Goal: Transaction & Acquisition: Book appointment/travel/reservation

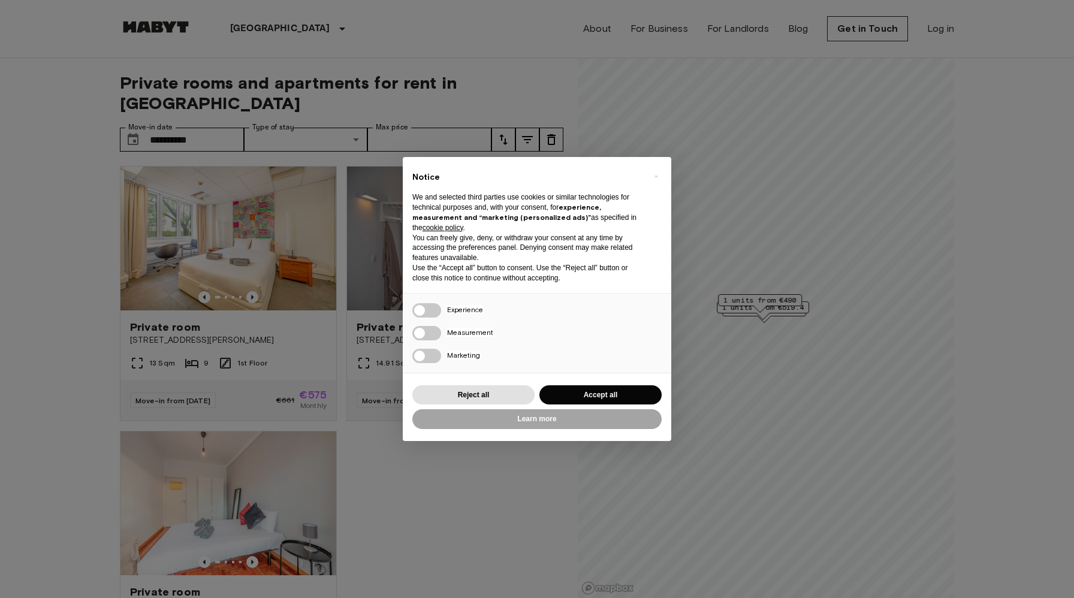
click at [2, 149] on div "× Notice We and selected third parties use cookies or similar technologies for …" at bounding box center [537, 299] width 1074 height 598
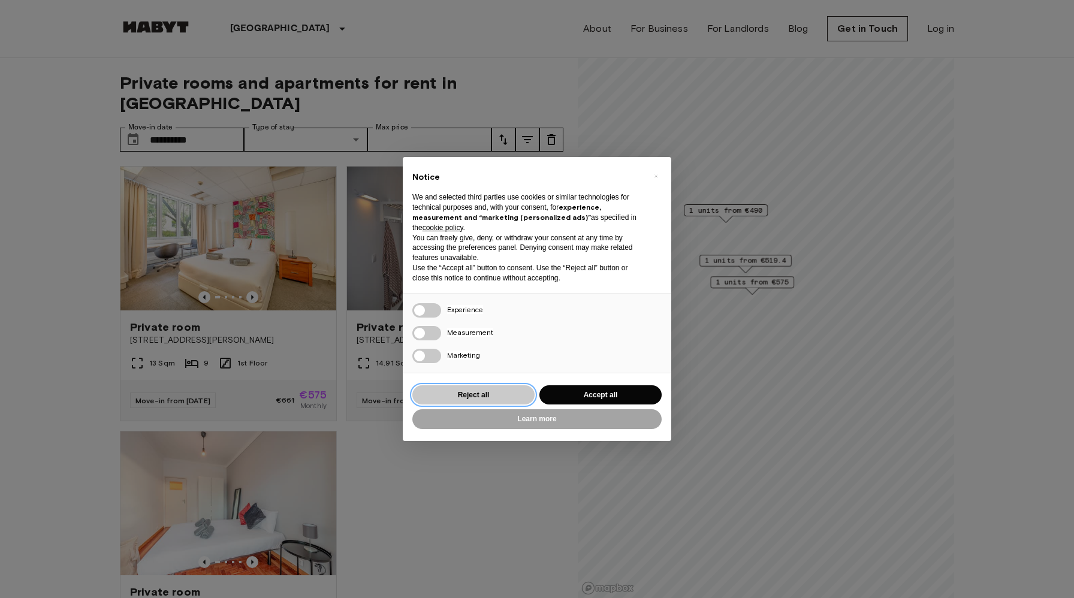
click at [463, 390] on button "Reject all" at bounding box center [473, 395] width 122 height 20
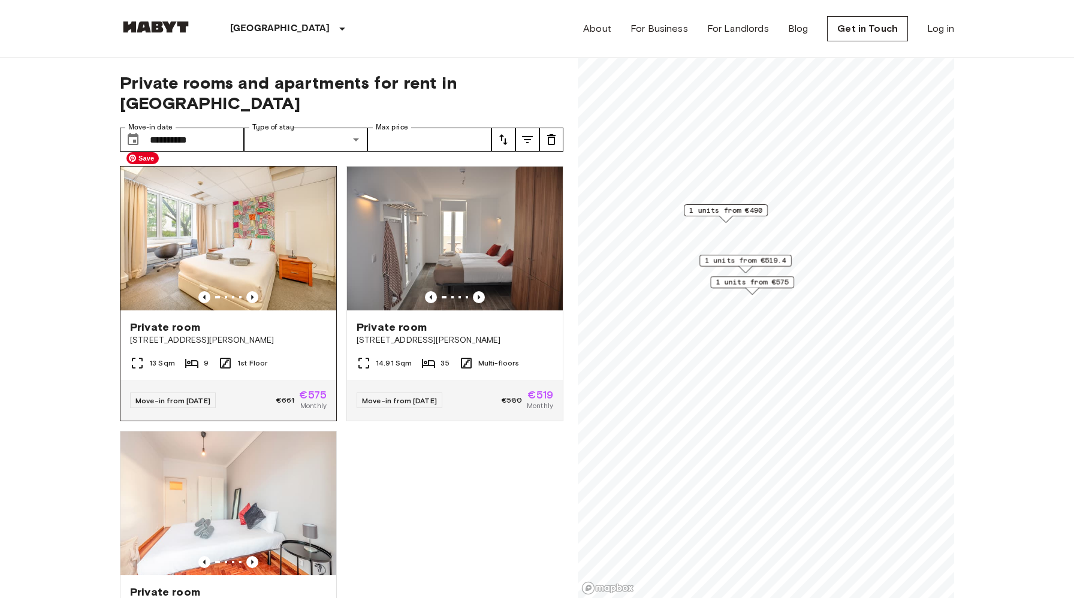
click at [297, 228] on img at bounding box center [228, 239] width 216 height 144
click at [766, 258] on span "1 units from €519.4" at bounding box center [746, 260] width 82 height 11
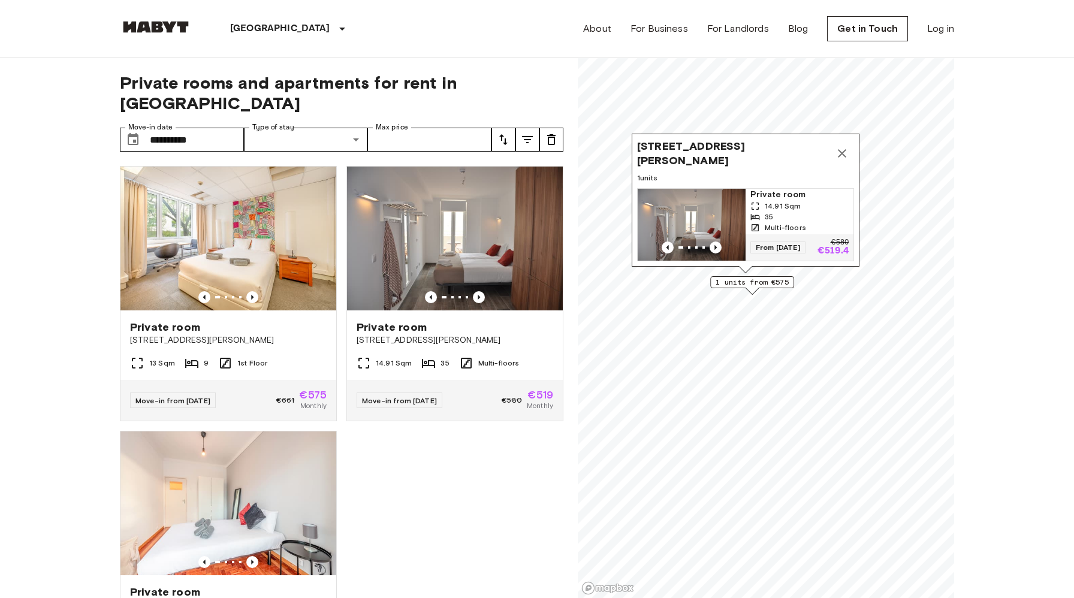
click at [752, 161] on span "[STREET_ADDRESS][PERSON_NAME]" at bounding box center [733, 153] width 193 height 29
click at [679, 208] on img "Map marker" at bounding box center [692, 225] width 108 height 72
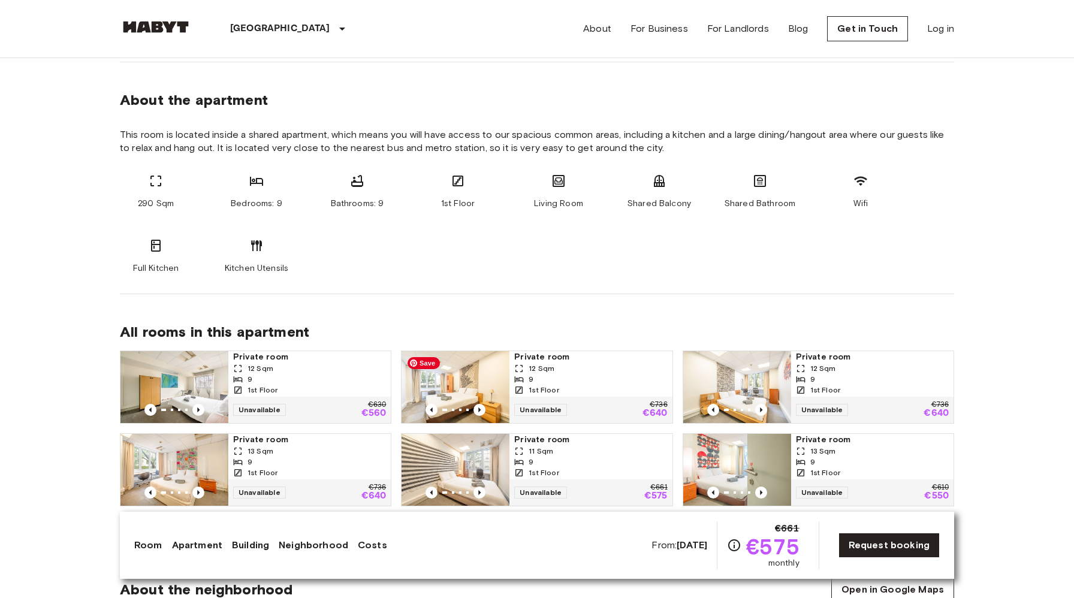
scroll to position [590, 0]
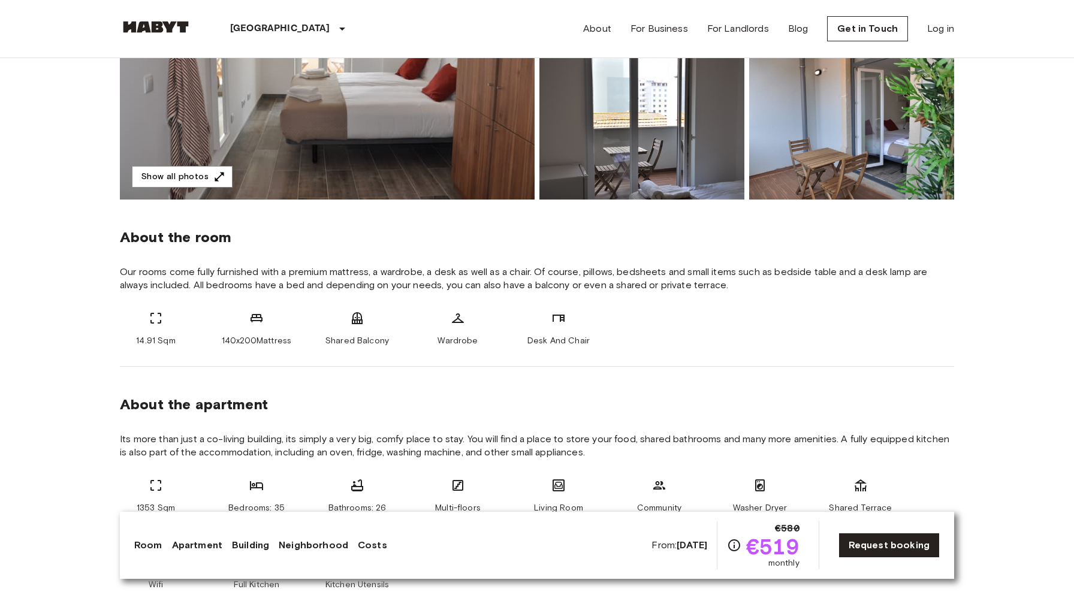
scroll to position [248, 0]
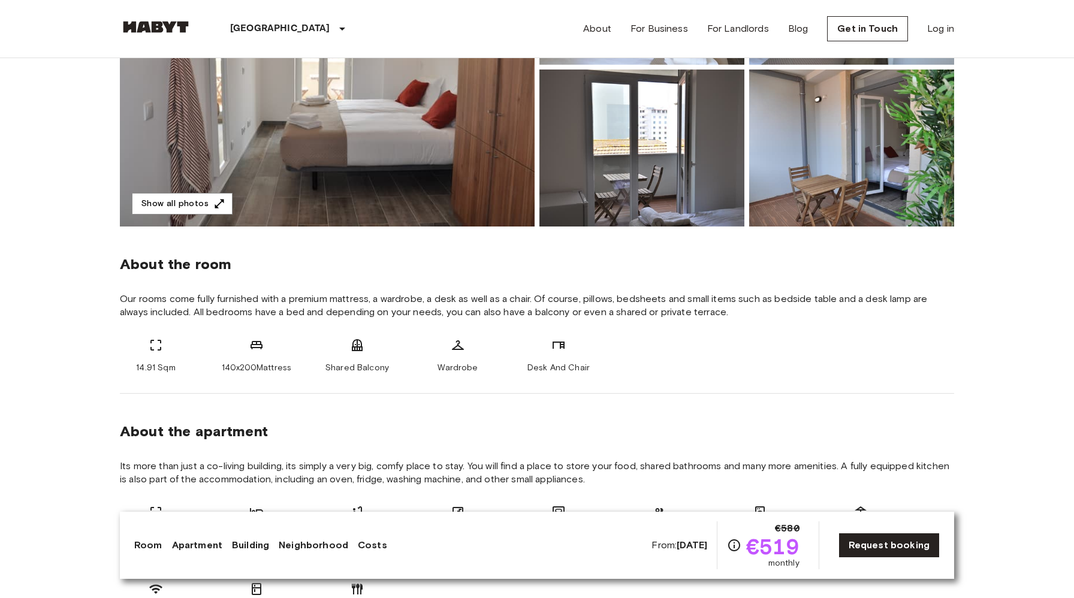
click at [473, 369] on span "Wardrobe" at bounding box center [458, 368] width 40 height 12
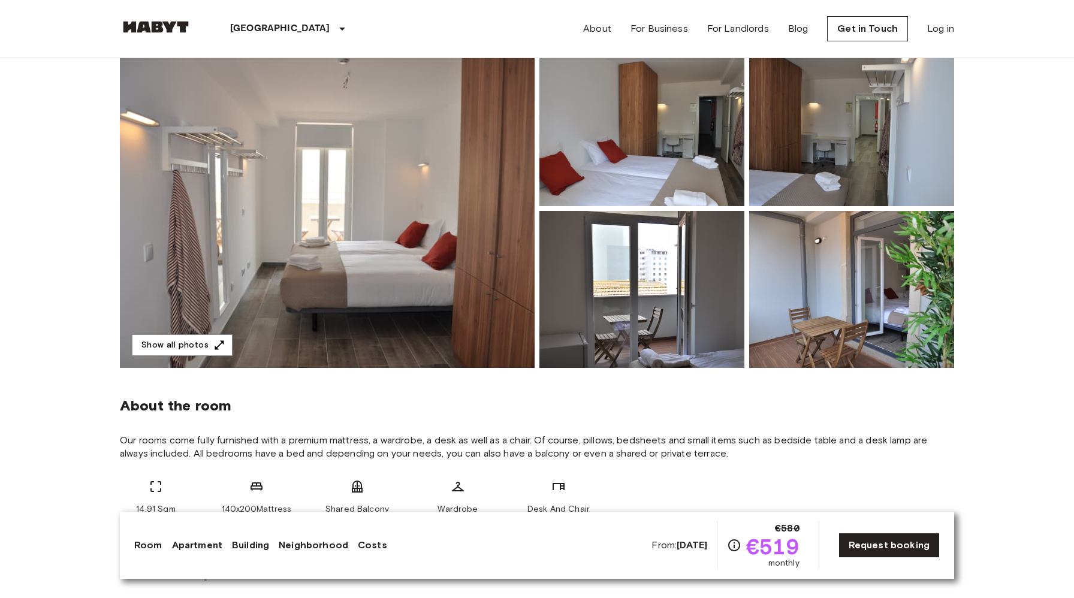
scroll to position [0, 0]
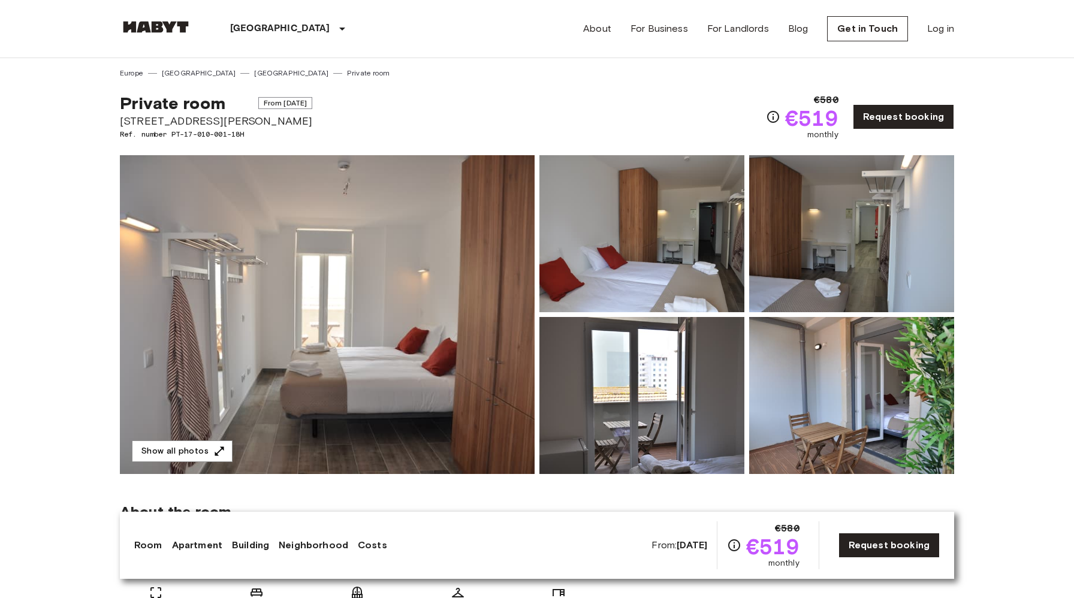
click at [224, 67] on div "Europe Portugal Lisbon Private room" at bounding box center [537, 68] width 834 height 20
click at [254, 77] on link "[GEOGRAPHIC_DATA]" at bounding box center [291, 73] width 74 height 11
